Goal: Transaction & Acquisition: Purchase product/service

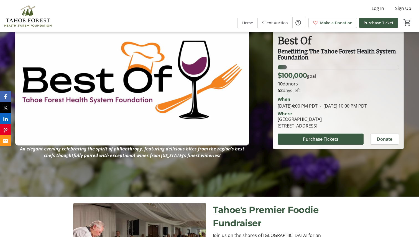
scroll to position [21, 0]
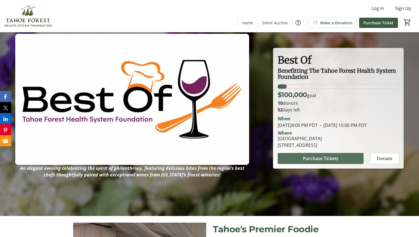
click at [327, 162] on span "Purchase Tickets" at bounding box center [320, 158] width 35 height 7
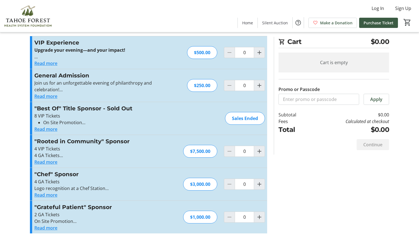
scroll to position [13, 0]
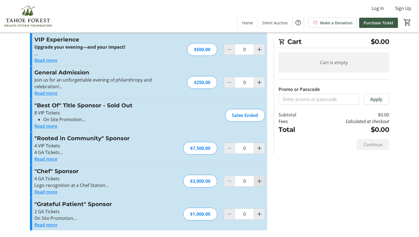
click at [260, 182] on mat-icon "Increment by one" at bounding box center [259, 181] width 7 height 7
type input "1"
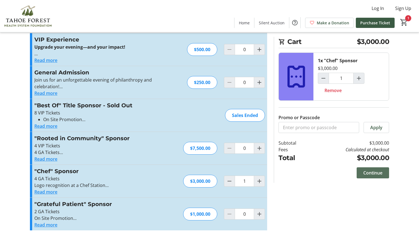
click at [370, 173] on span "Continue" at bounding box center [372, 173] width 19 height 7
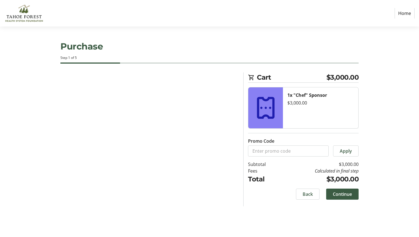
select select "US"
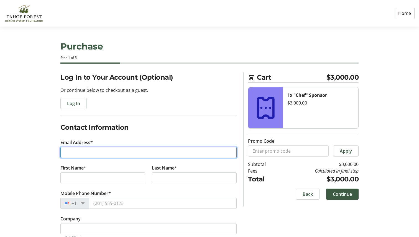
click at [145, 155] on input "Email Address*" at bounding box center [148, 152] width 176 height 11
type input "[EMAIL_ADDRESS][DOMAIN_NAME]"
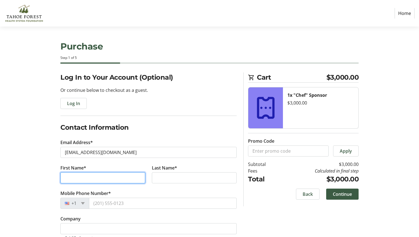
type input "Breck"
type input "Overall"
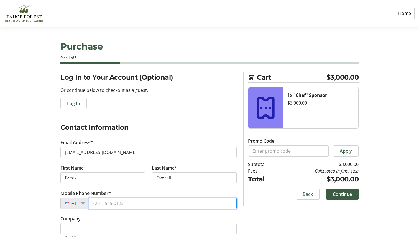
type input "[PHONE_NUMBER]"
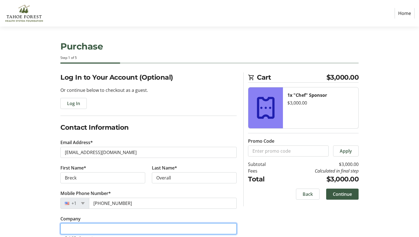
type input "Overall Tahoe Realty Inc"
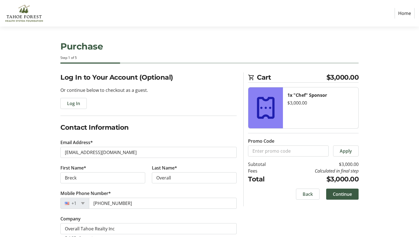
type input "[STREET_ADDRESS]"
type input "Truckee"
select select "CA"
type input "96161"
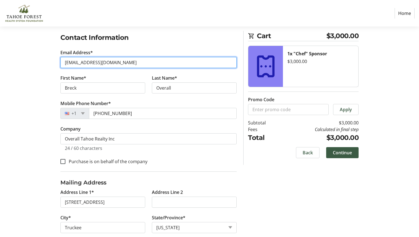
scroll to position [125, 0]
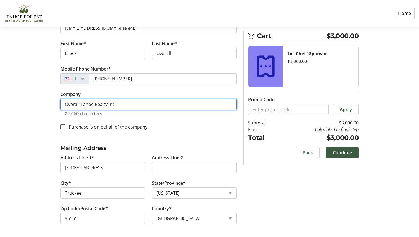
drag, startPoint x: 119, startPoint y: 105, endPoint x: 53, endPoint y: 104, distance: 66.5
click at [53, 104] on div "Log In to Your Account (Optional) Or continue below to checkout as a guest. Log…" at bounding box center [210, 93] width 366 height 290
type input "Overall & [PERSON_NAME] Group"
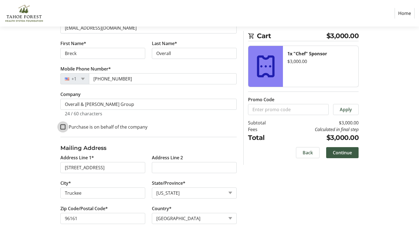
click at [63, 127] on input "Purchase is on behalf of the company" at bounding box center [62, 127] width 5 height 5
checkbox input "true"
click at [339, 153] on span "Continue" at bounding box center [342, 153] width 19 height 7
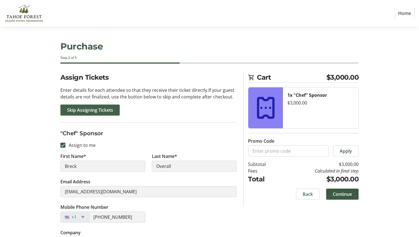
click at [99, 110] on span "Skip Assigning Tickets" at bounding box center [90, 110] width 46 height 7
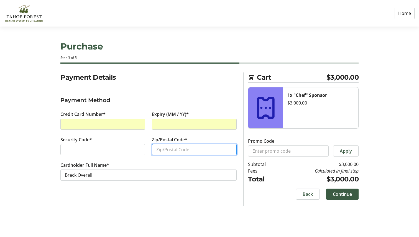
click at [162, 151] on input "Zip/Postal Code*" at bounding box center [194, 149] width 85 height 11
type input "96161"
click at [344, 195] on span "Continue" at bounding box center [342, 194] width 19 height 7
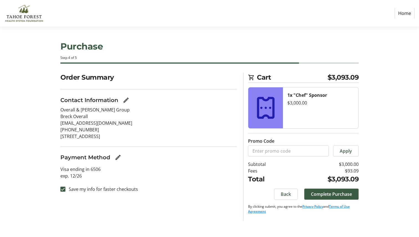
click at [344, 195] on span "Complete Purchase" at bounding box center [331, 194] width 41 height 7
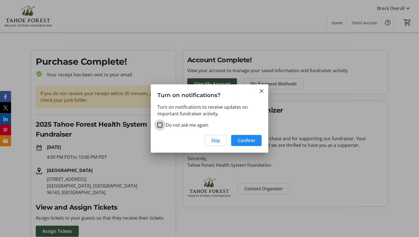
click at [160, 124] on input "Do not ask me again" at bounding box center [159, 125] width 5 height 5
checkbox input "true"
click at [241, 142] on span "Confirm" at bounding box center [246, 140] width 17 height 7
